Goal: Task Accomplishment & Management: Use online tool/utility

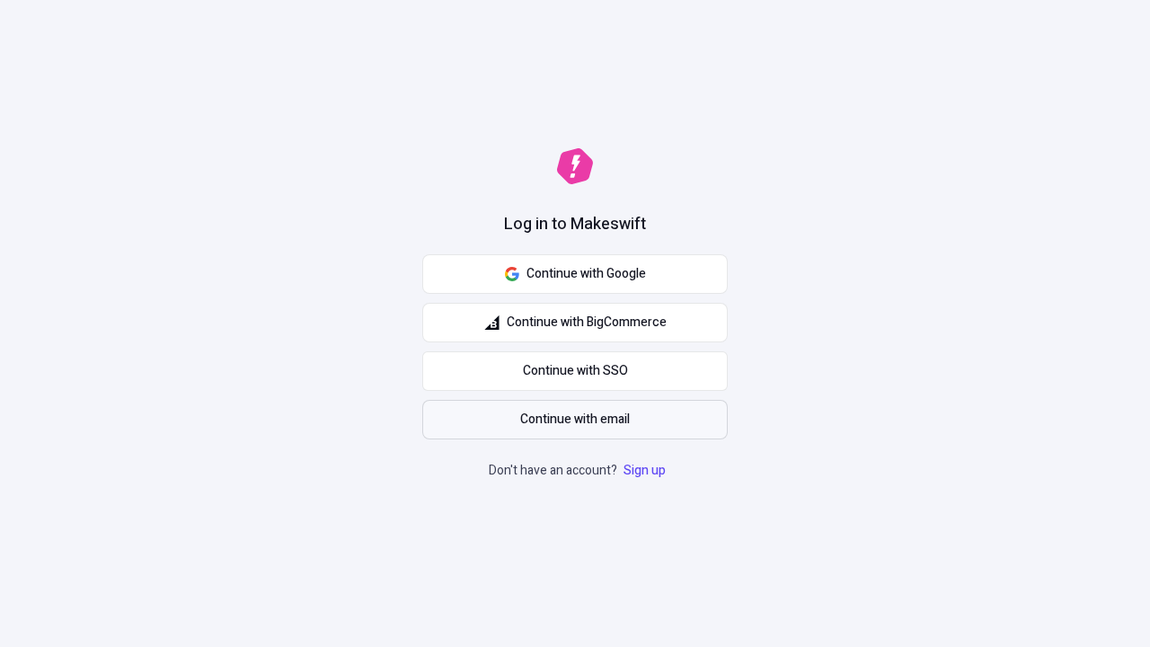
click at [575, 419] on span "Continue with email" at bounding box center [575, 420] width 110 height 20
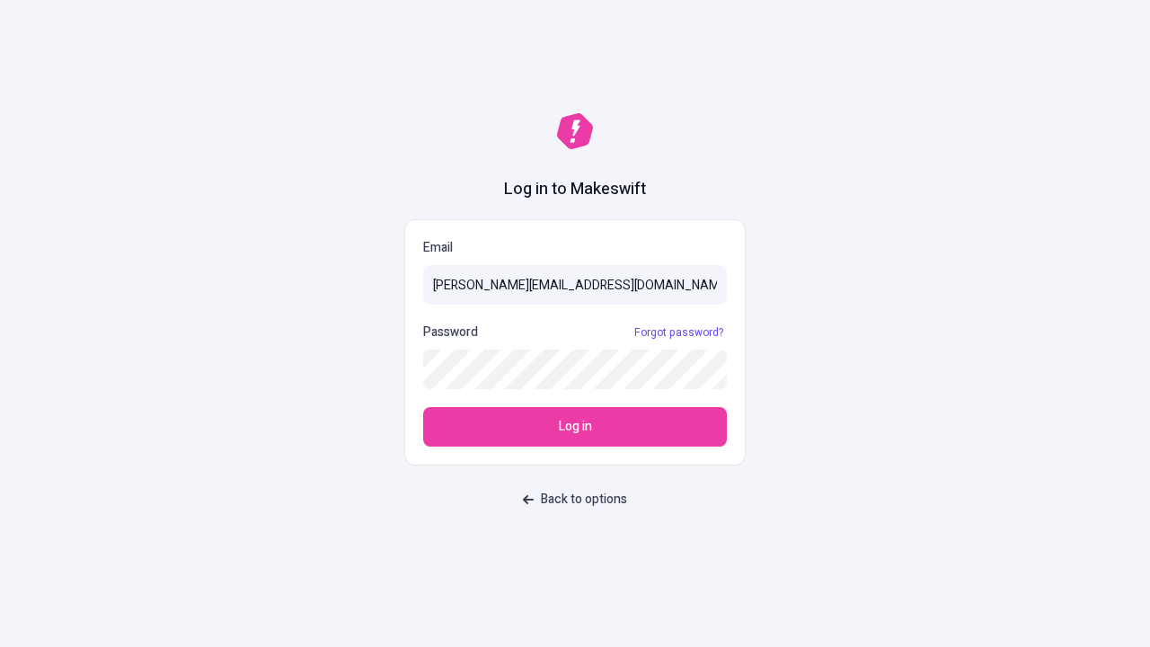
type input "[PERSON_NAME][EMAIL_ADDRESS][DOMAIN_NAME]"
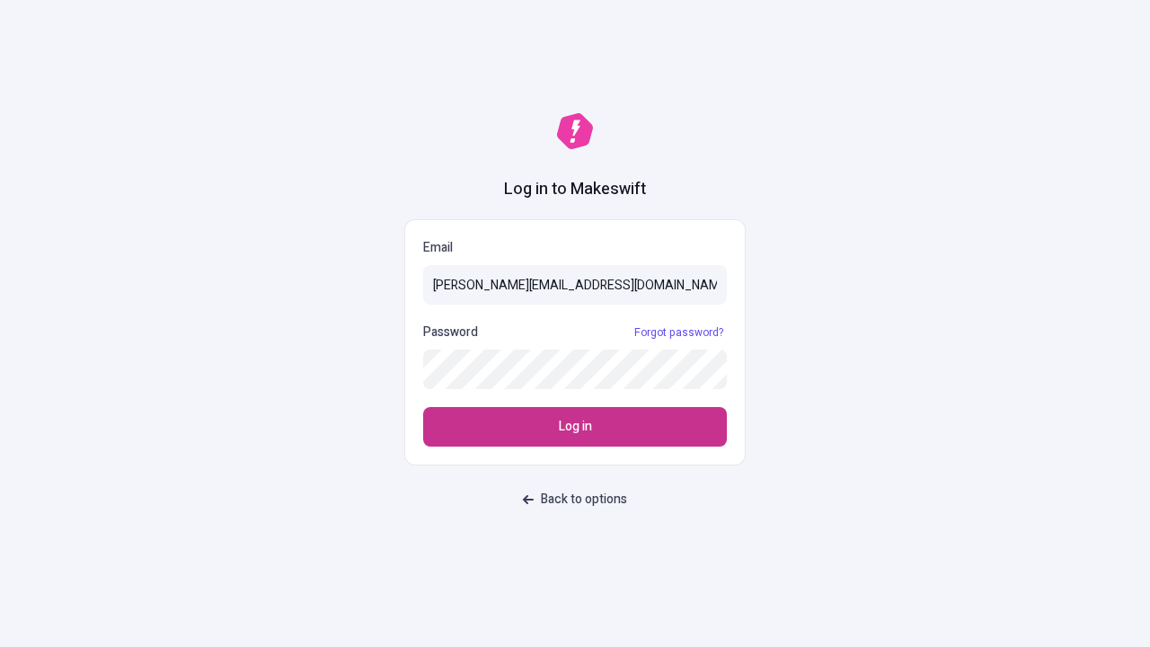
click at [575, 427] on span "Log in" at bounding box center [575, 427] width 33 height 20
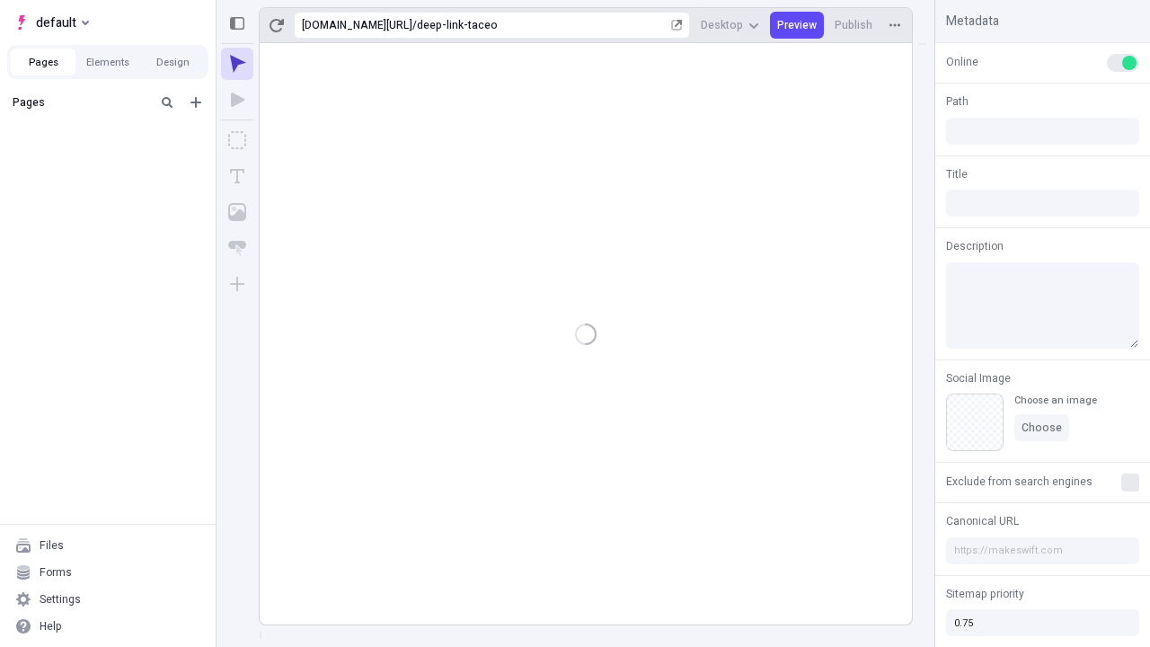
type input "/deep-link-taceo"
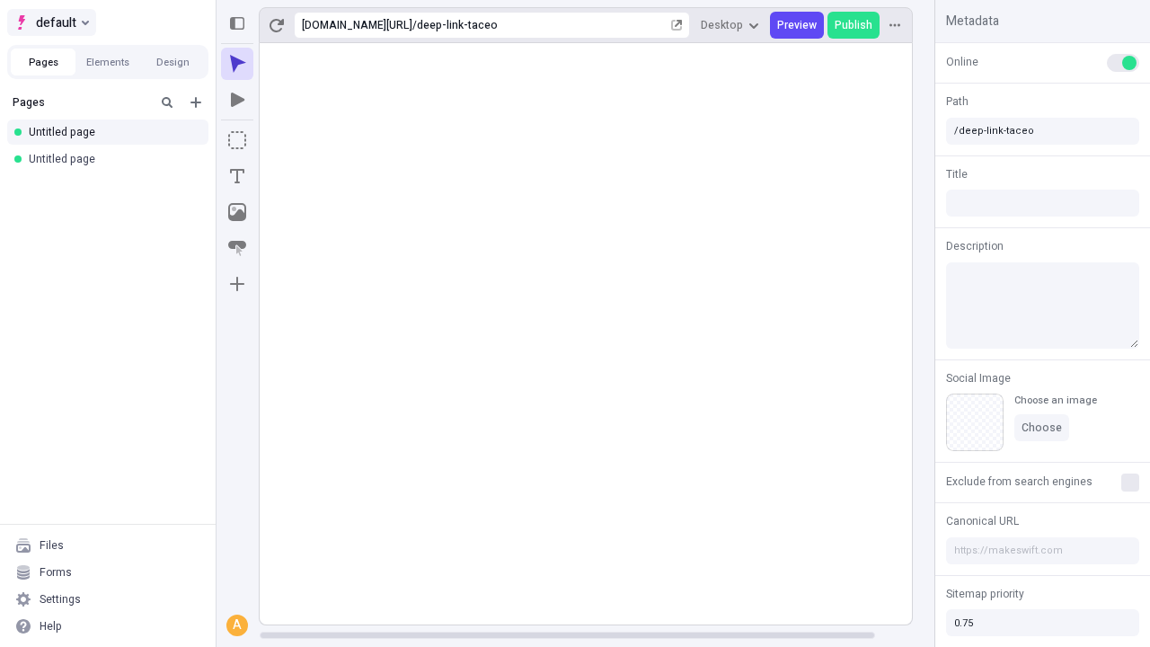
click at [50, 22] on span "default" at bounding box center [56, 23] width 40 height 22
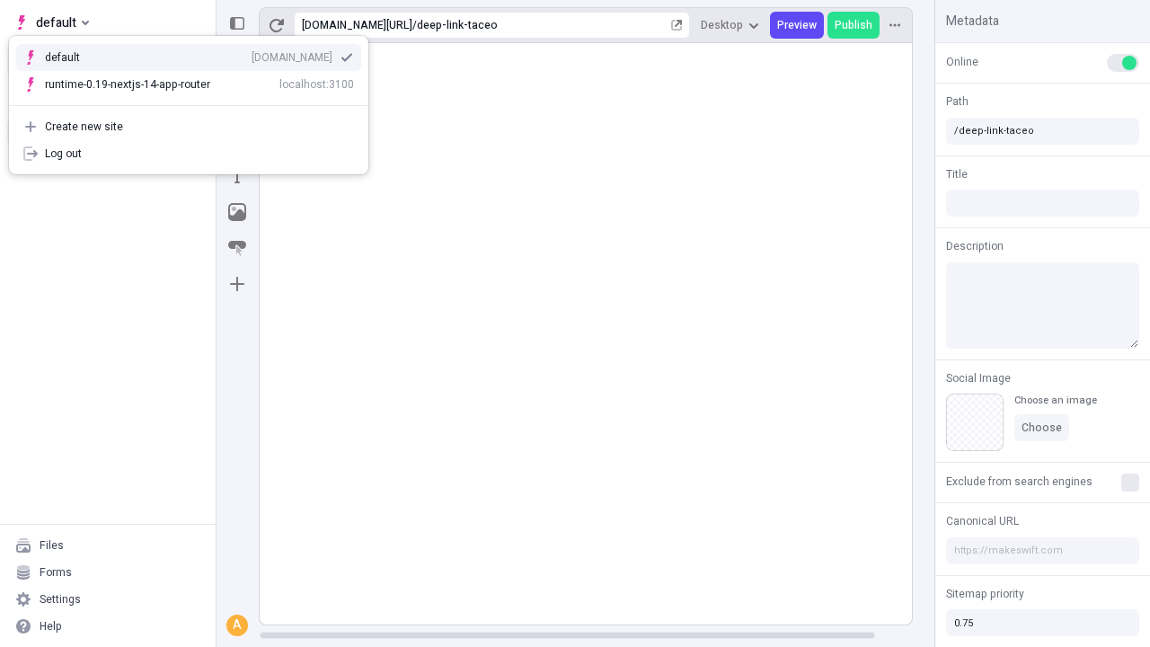
click at [252, 54] on div "[DOMAIN_NAME]" at bounding box center [292, 57] width 81 height 14
click at [172, 62] on button "Design" at bounding box center [172, 62] width 65 height 27
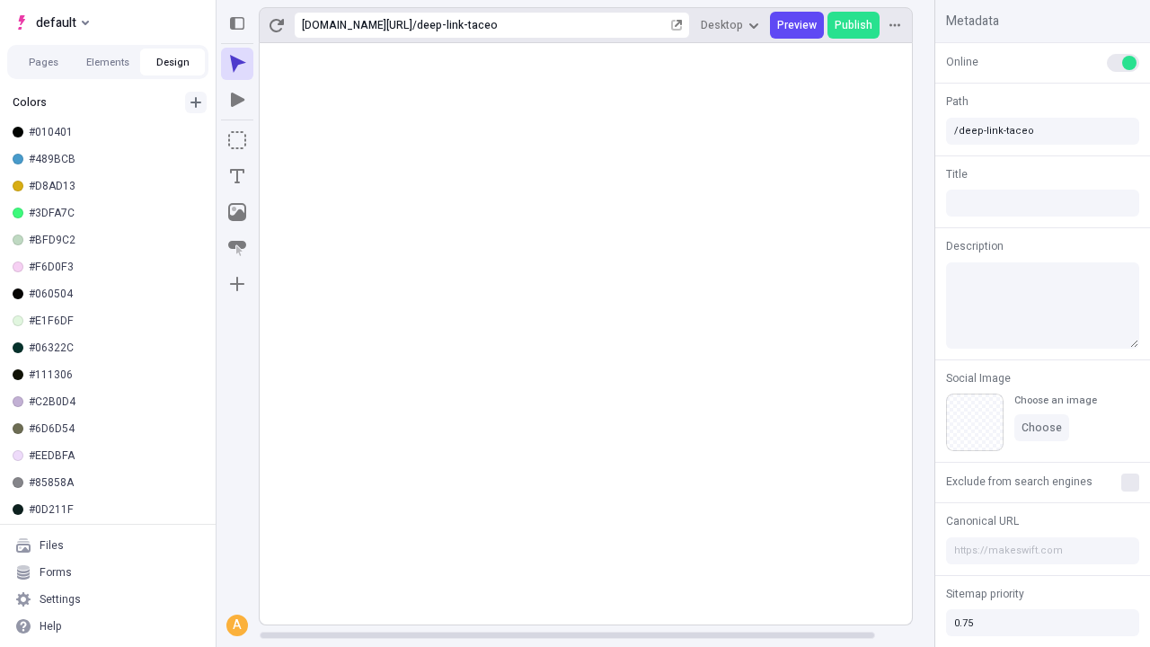
click at [196, 97] on icon "button" at bounding box center [195, 102] width 11 height 11
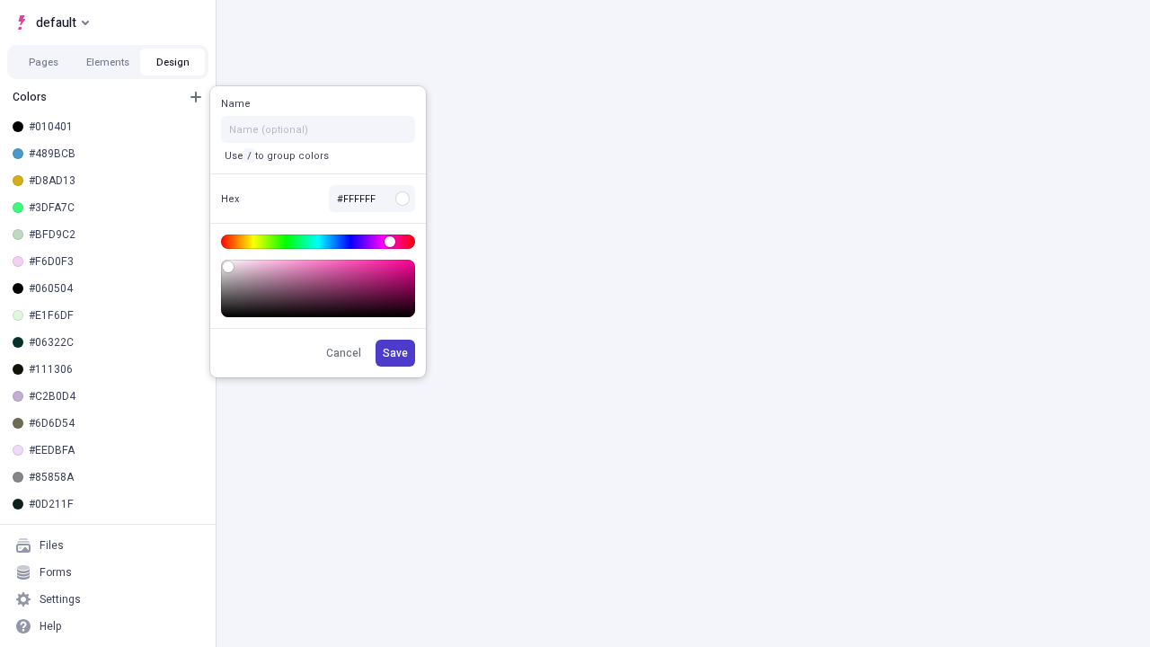
click at [396, 353] on span "Save" at bounding box center [395, 353] width 25 height 14
